Goal: Find specific page/section: Find specific page/section

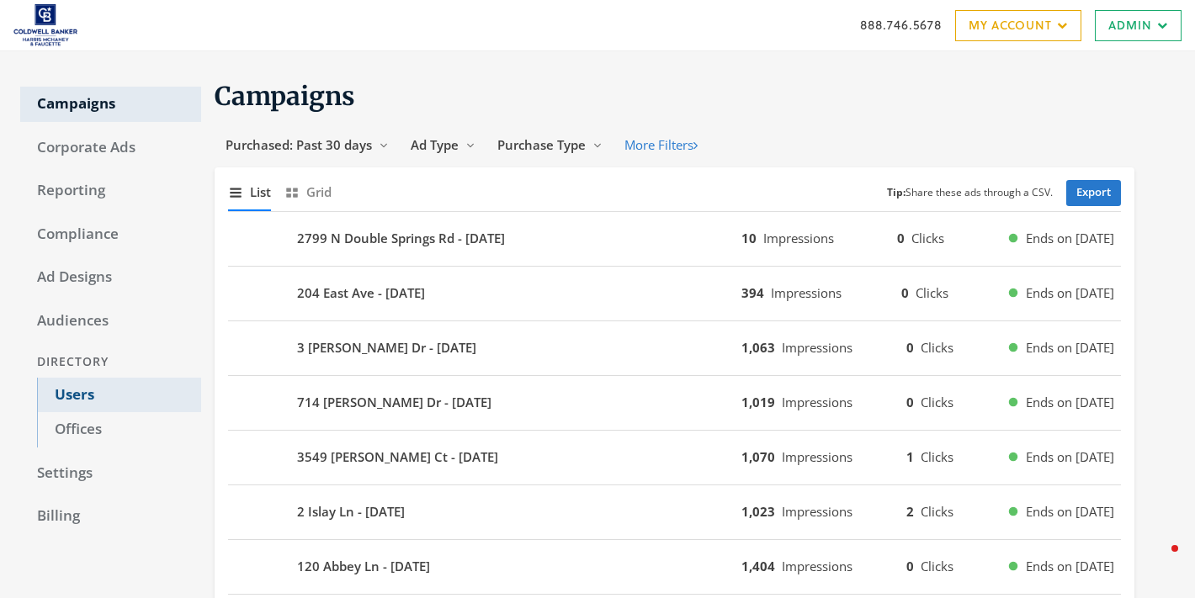
click at [88, 387] on link "Users" at bounding box center [119, 395] width 164 height 35
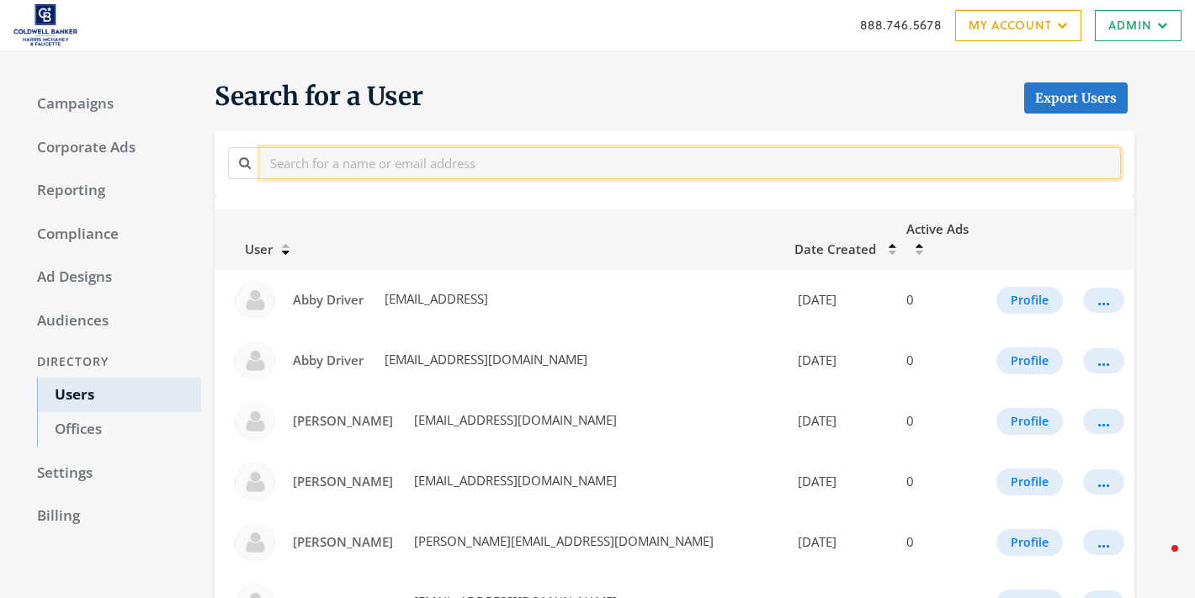
click at [362, 161] on input "text" at bounding box center [690, 162] width 861 height 31
click at [460, 170] on input "text" at bounding box center [690, 162] width 861 height 31
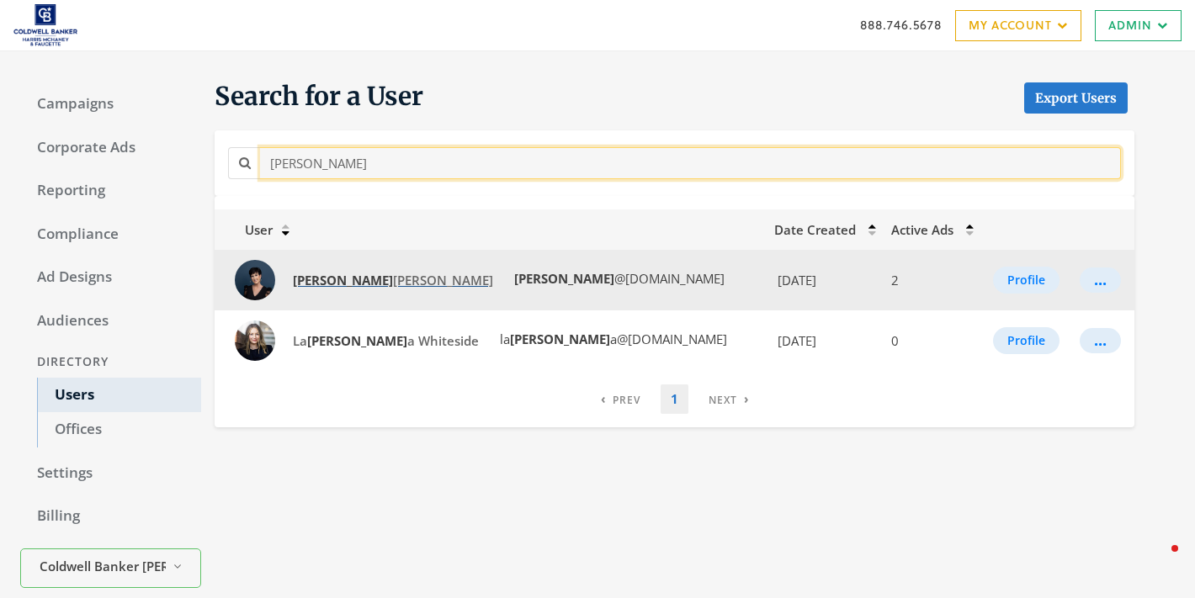
type input "[PERSON_NAME]"
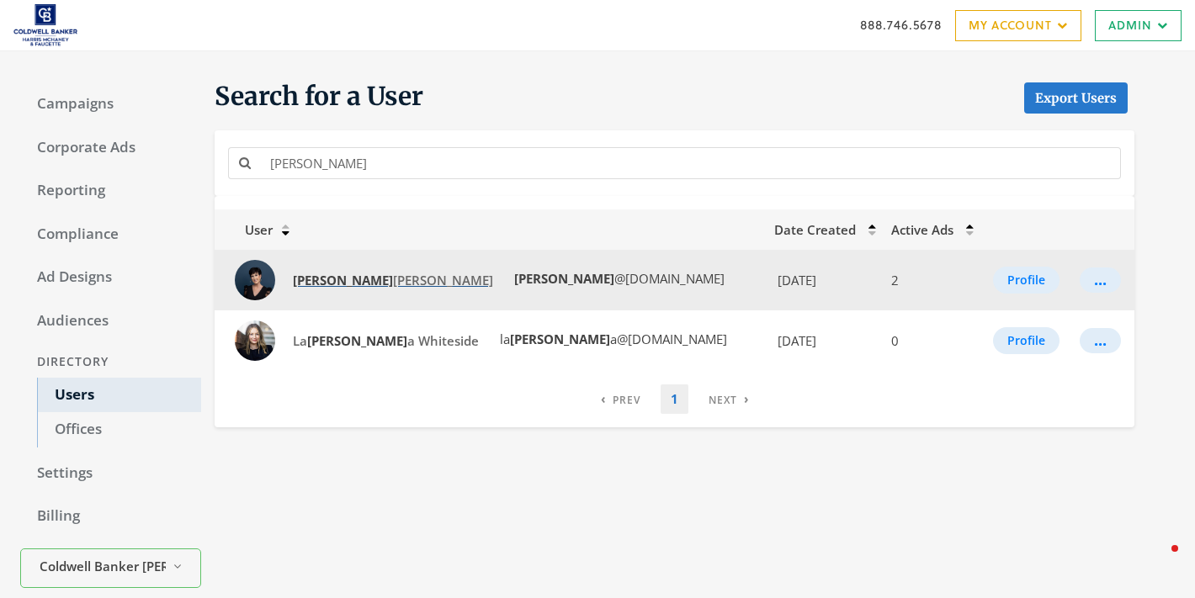
click at [335, 274] on span "[PERSON_NAME]" at bounding box center [393, 280] width 200 height 17
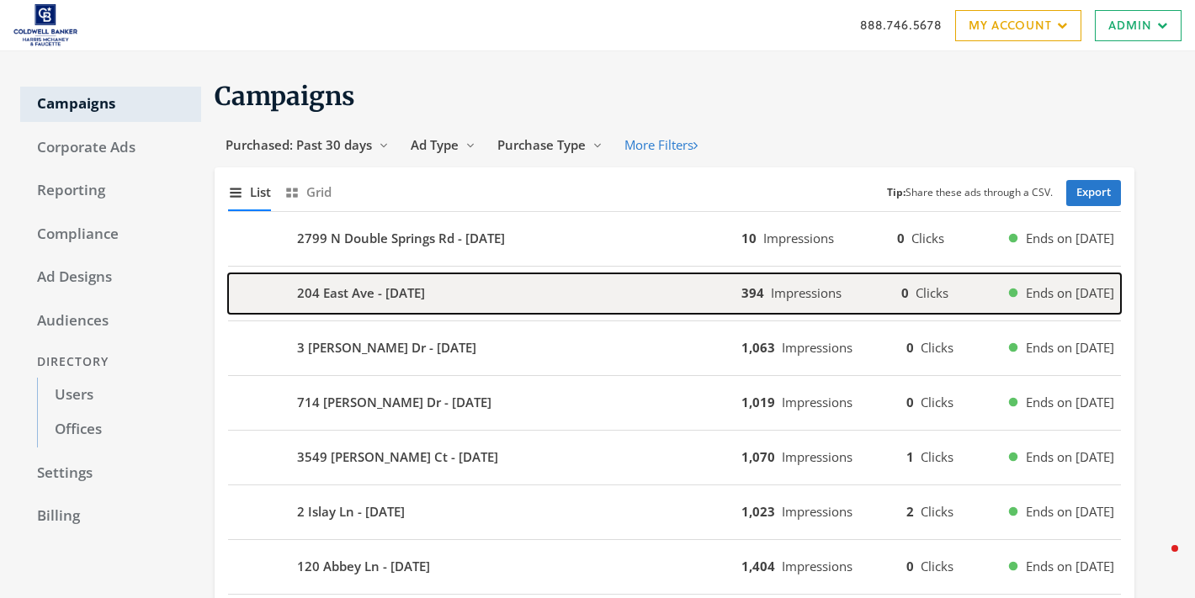
click at [443, 308] on div "204 East Ave - [DATE]" at bounding box center [484, 294] width 513 height 40
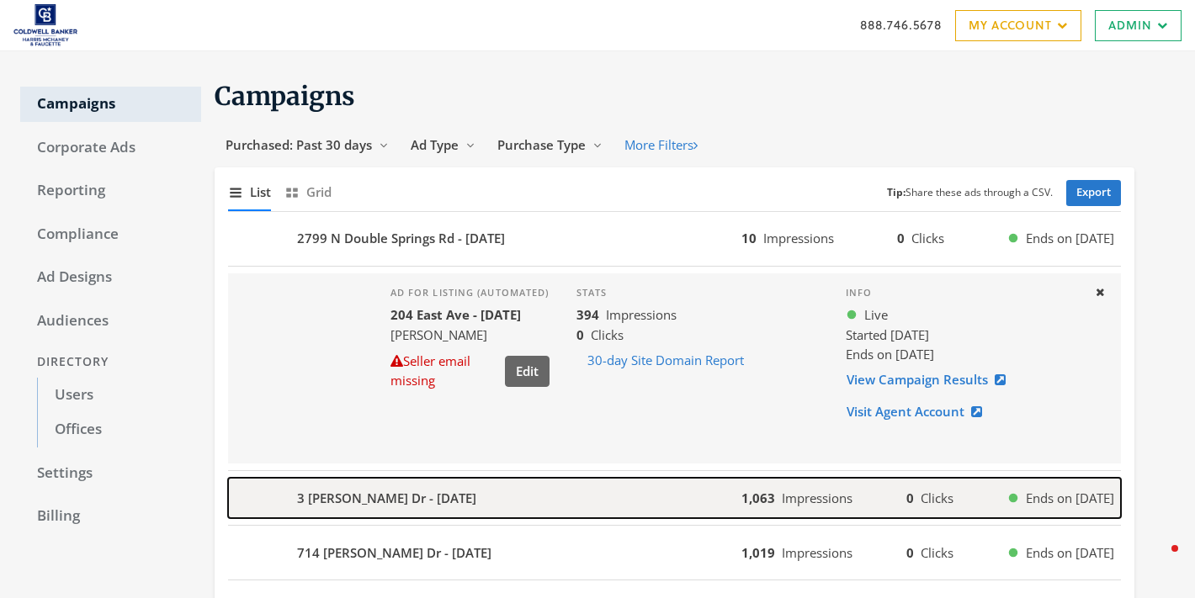
click at [488, 494] on div "3 [PERSON_NAME] Dr - [DATE]" at bounding box center [484, 498] width 513 height 40
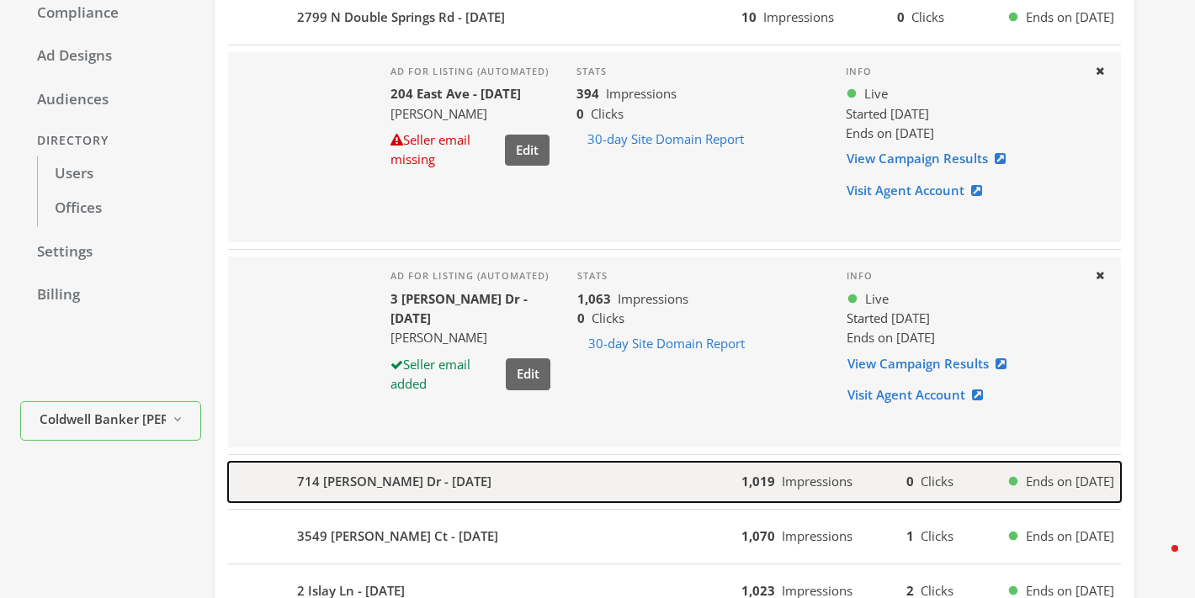
click at [464, 487] on b "714 [PERSON_NAME] Dr - [DATE]" at bounding box center [394, 481] width 194 height 19
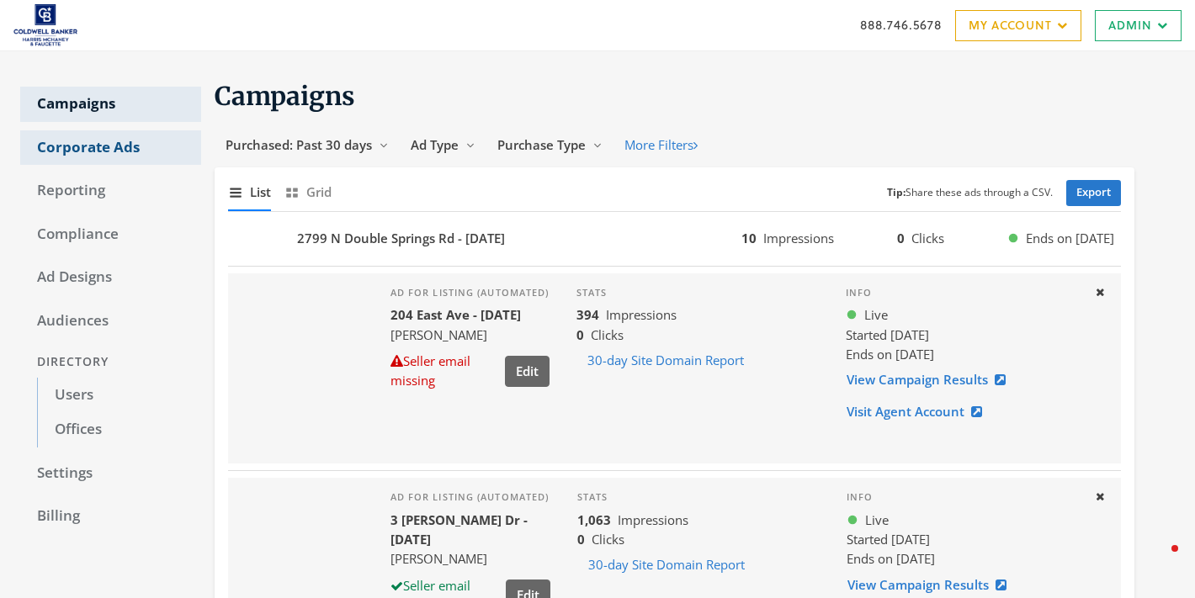
click at [95, 143] on link "Corporate Ads" at bounding box center [110, 147] width 181 height 35
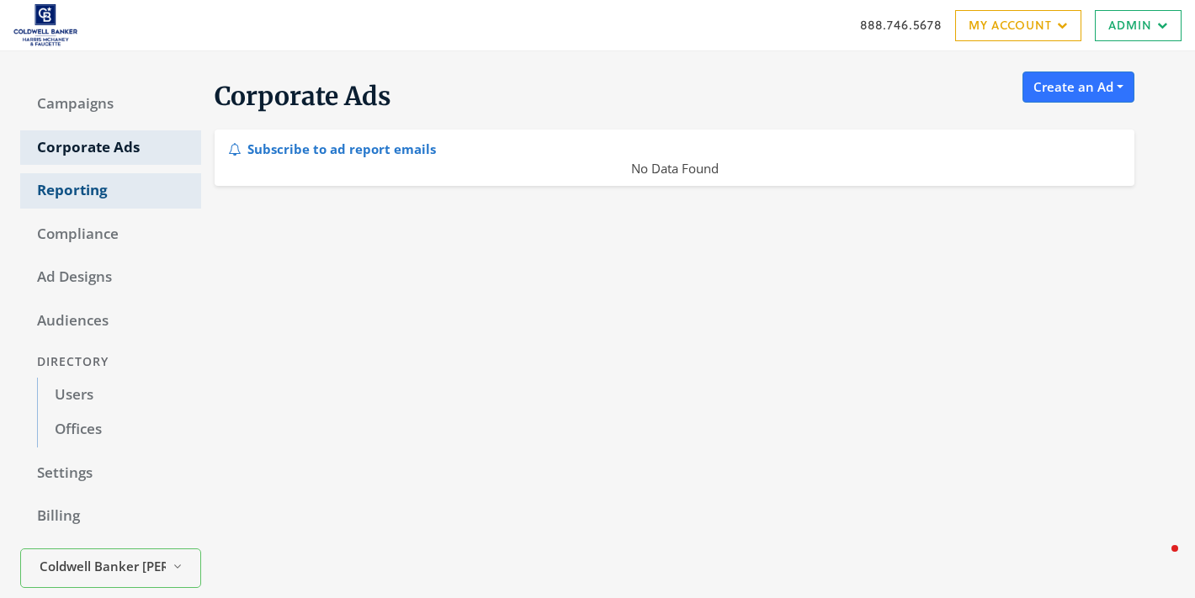
click at [97, 181] on link "Reporting" at bounding box center [110, 190] width 181 height 35
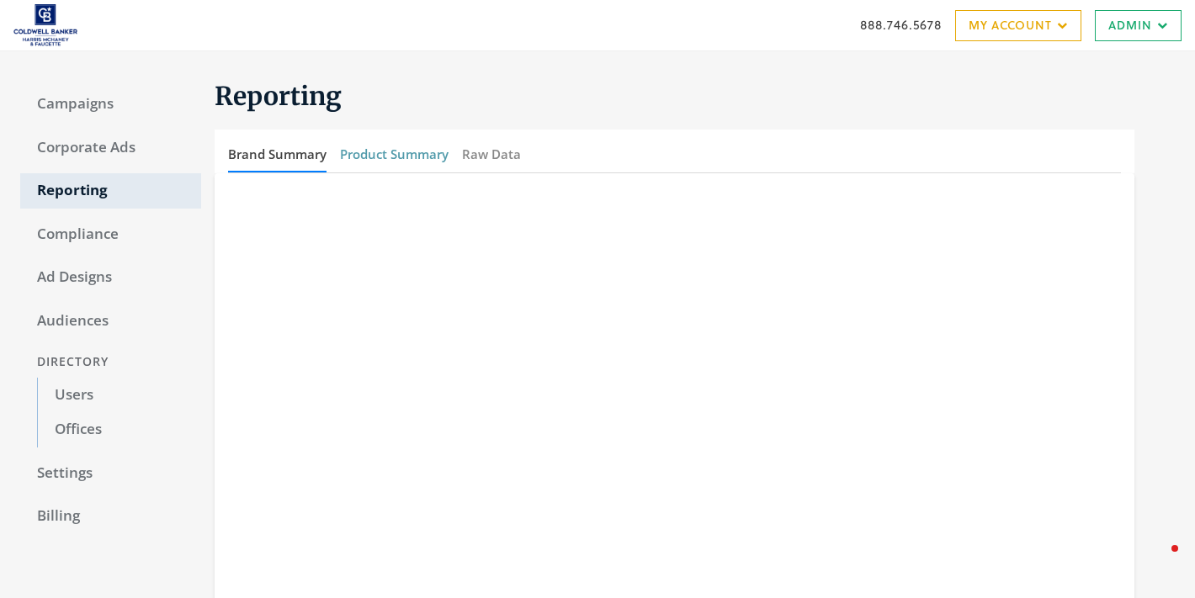
click at [377, 149] on button "Product Summary" at bounding box center [394, 154] width 109 height 36
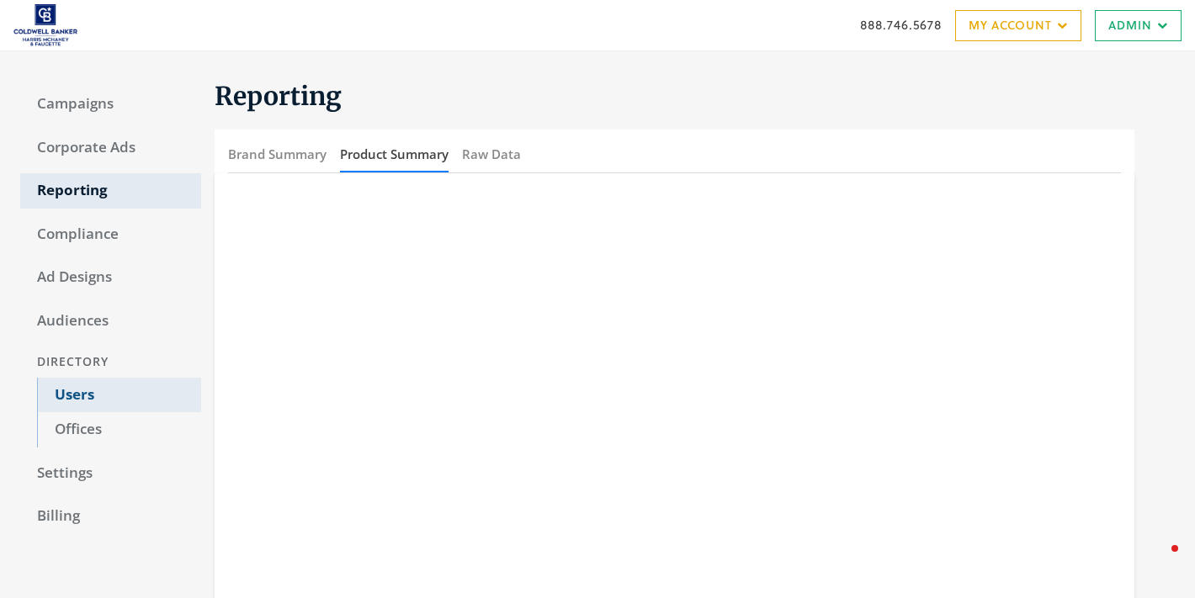
click at [79, 395] on link "Users" at bounding box center [119, 395] width 164 height 35
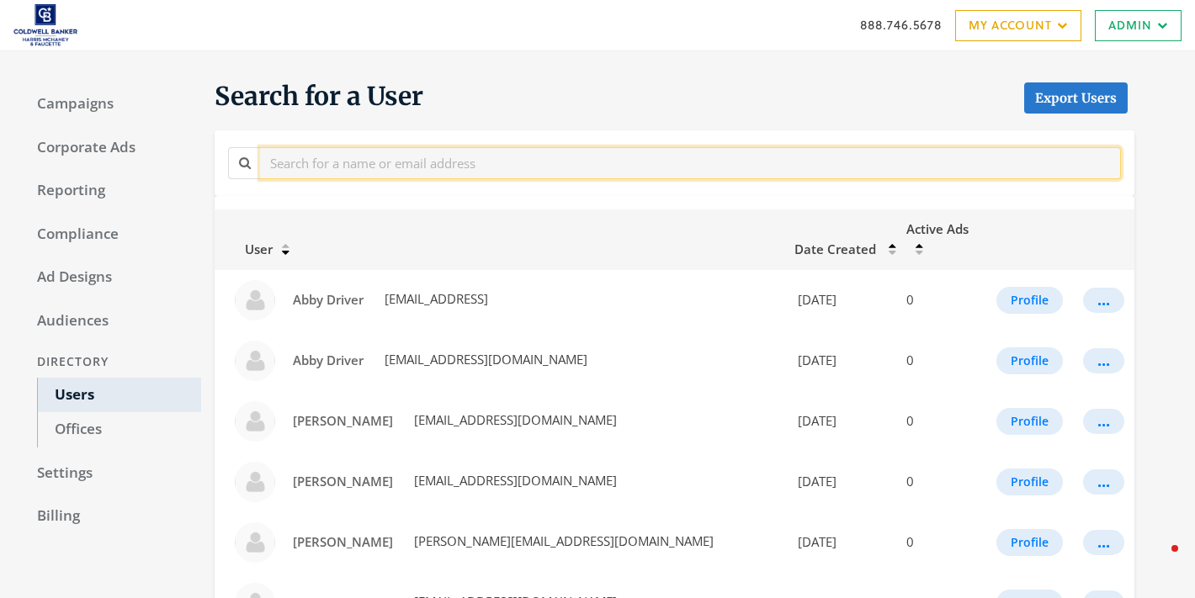
click at [379, 167] on input "text" at bounding box center [690, 162] width 861 height 31
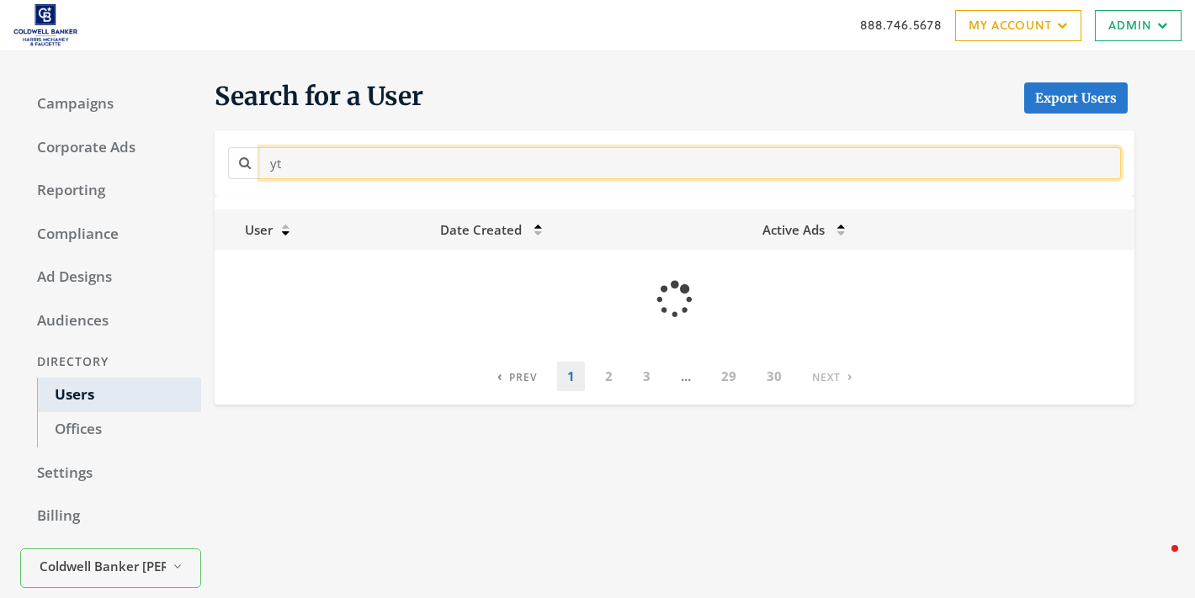
type input "y"
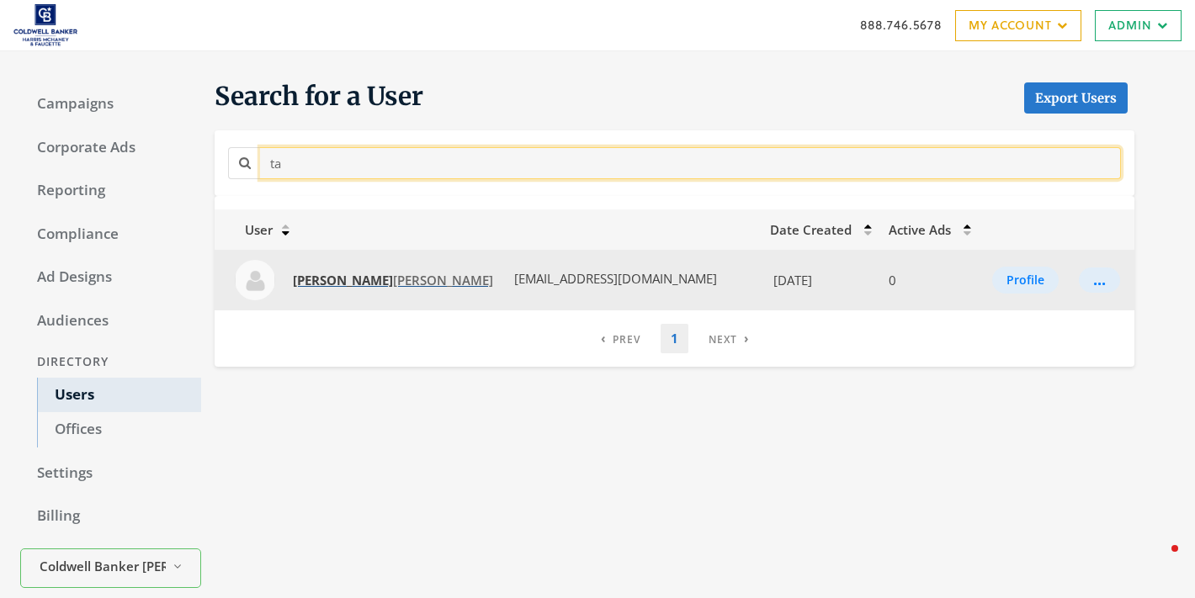
type input "t"
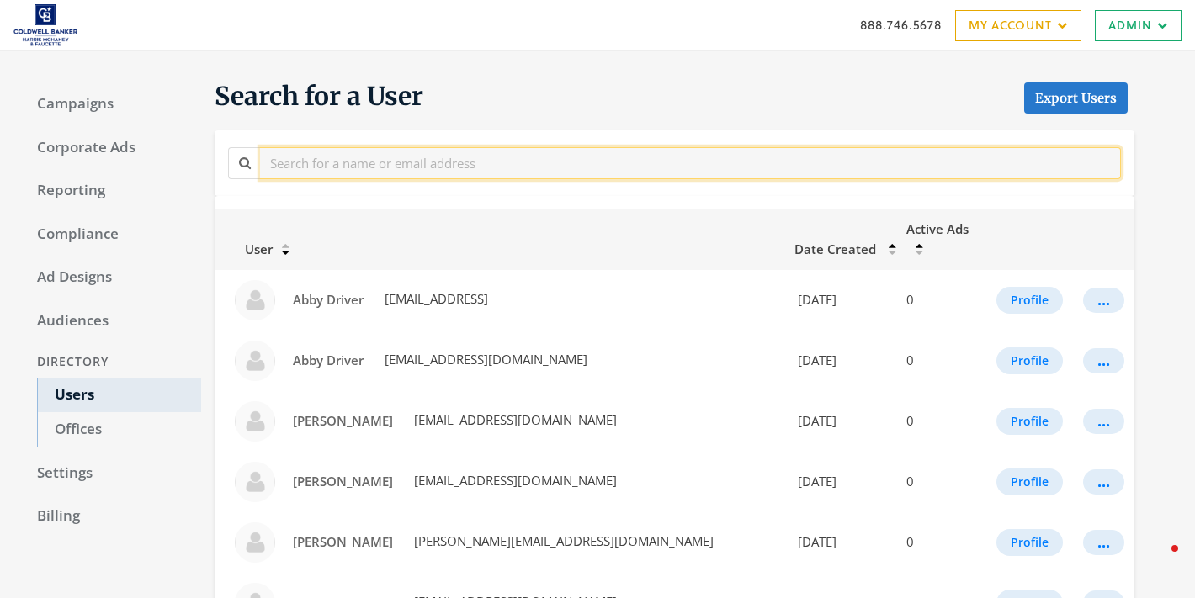
click at [435, 168] on input "text" at bounding box center [690, 162] width 861 height 31
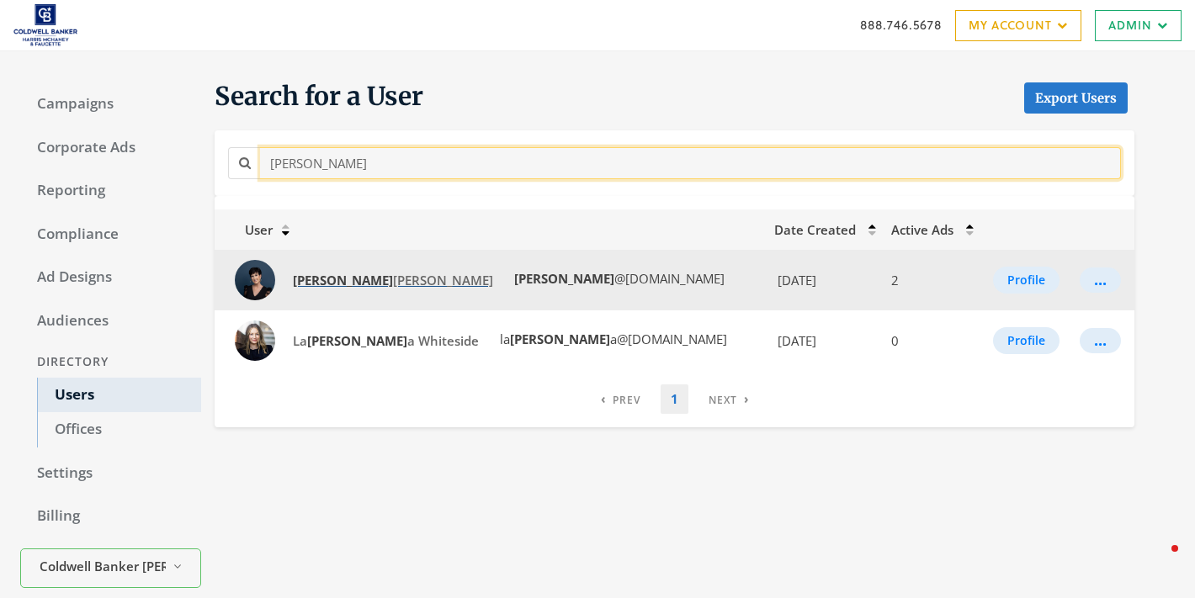
type input "[PERSON_NAME]"
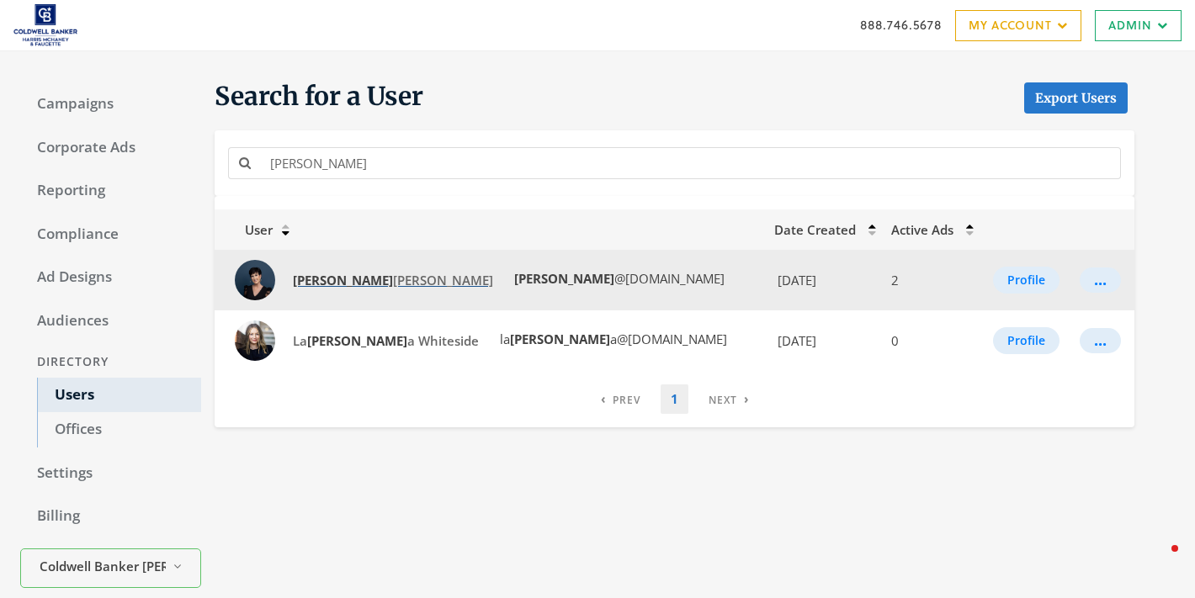
click at [324, 287] on strong "[PERSON_NAME]" at bounding box center [343, 280] width 100 height 17
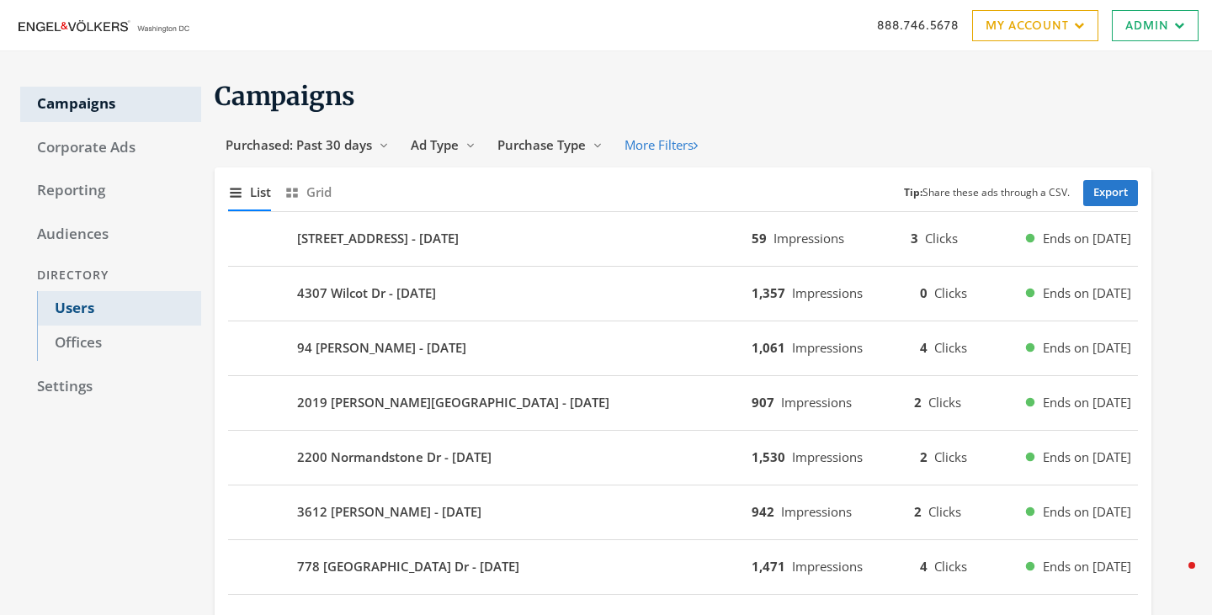
click at [89, 311] on link "Users" at bounding box center [119, 308] width 164 height 35
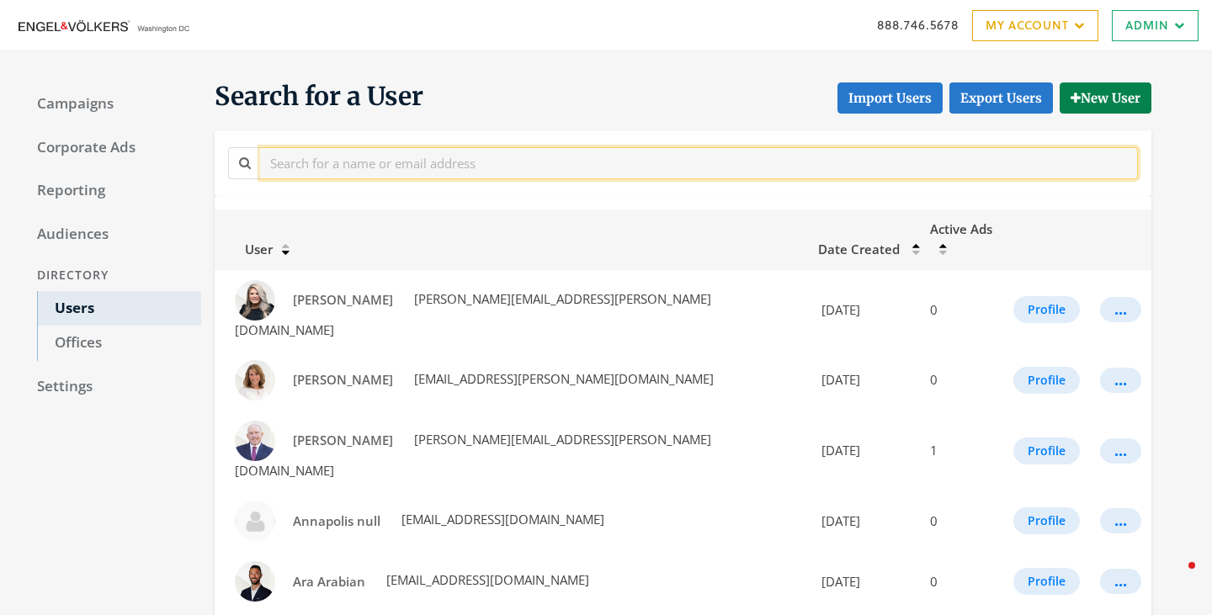
click at [444, 167] on input "text" at bounding box center [699, 162] width 878 height 31
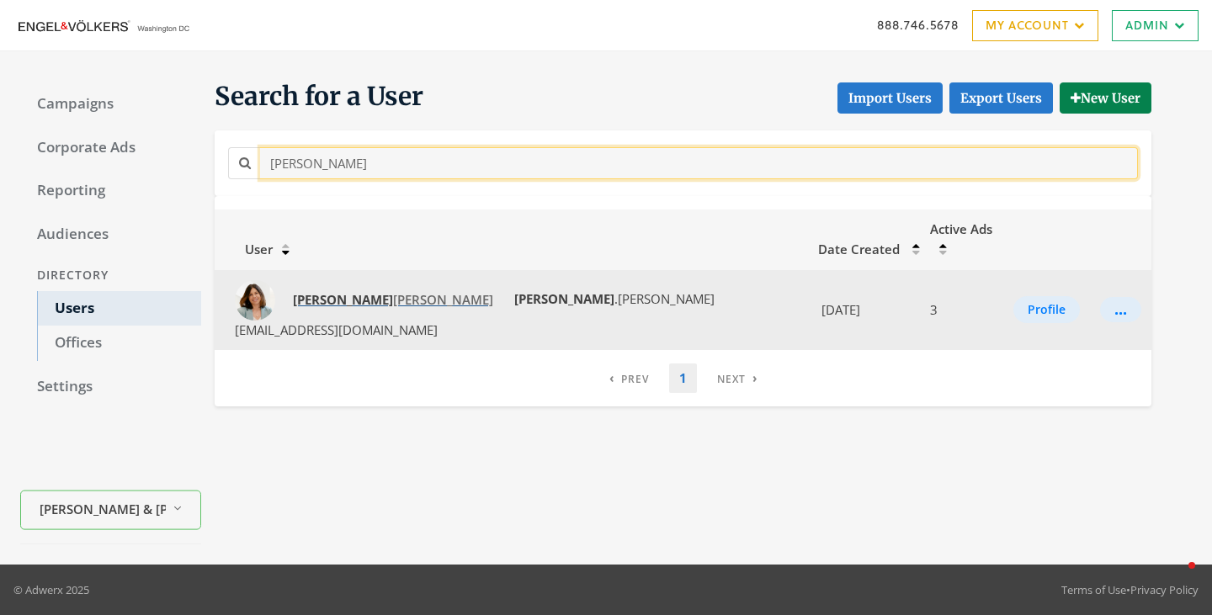
type input "tina"
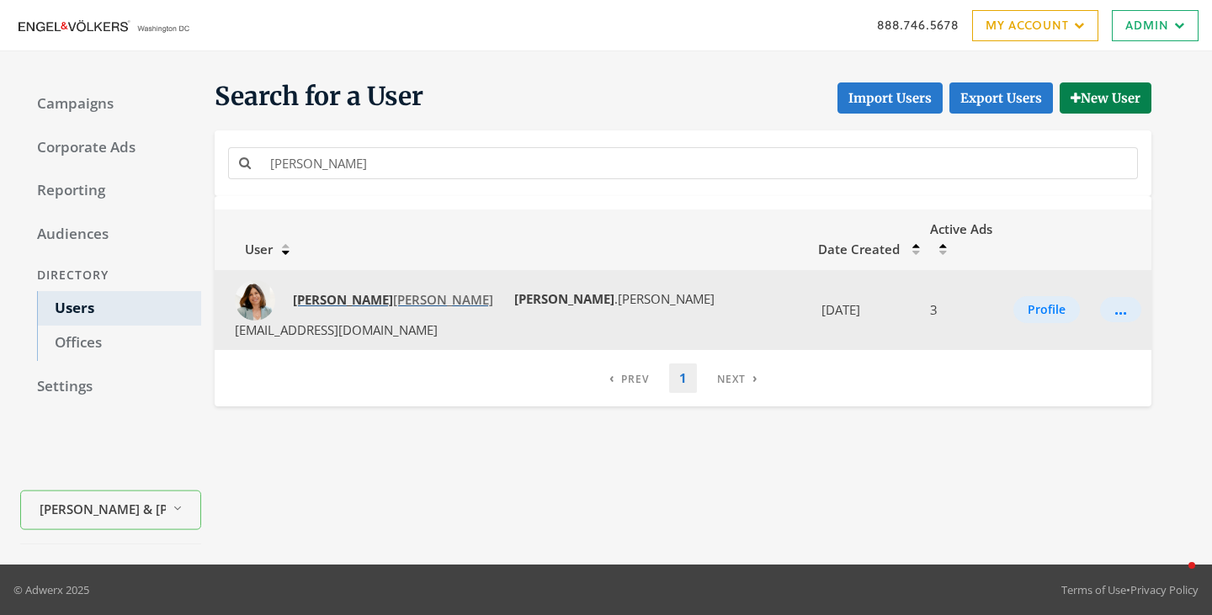
click at [346, 291] on span "Tina Morris" at bounding box center [393, 299] width 200 height 17
